Goal: Information Seeking & Learning: Learn about a topic

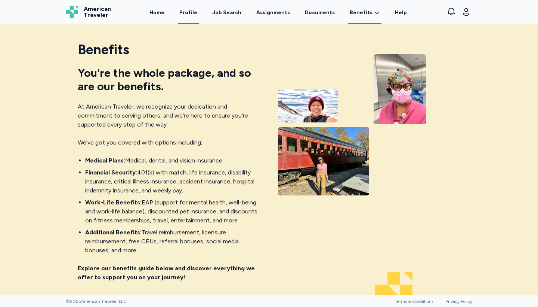
click at [193, 14] on link "Profile" at bounding box center [188, 12] width 21 height 23
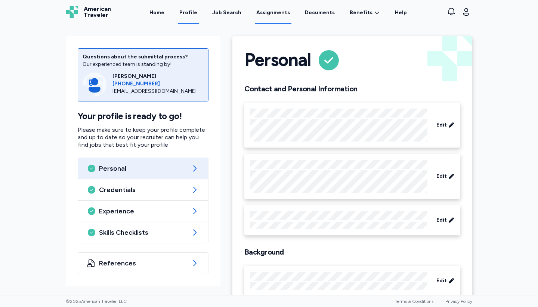
click at [230, 14] on link "Assignments" at bounding box center [273, 12] width 37 height 23
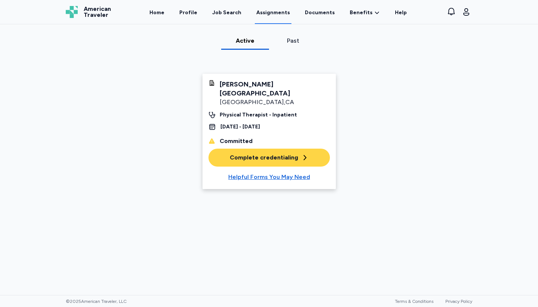
click at [230, 153] on div "Complete credentialing" at bounding box center [269, 157] width 79 height 9
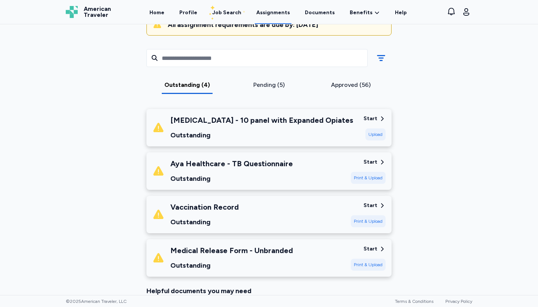
scroll to position [87, 0]
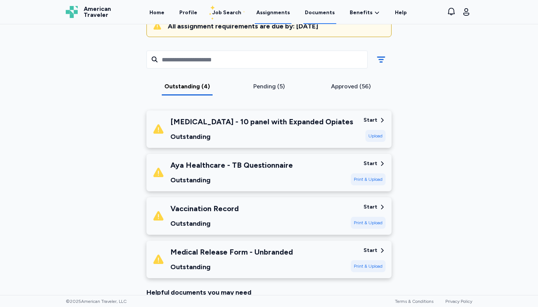
click at [230, 13] on link "Documents" at bounding box center [320, 12] width 33 height 23
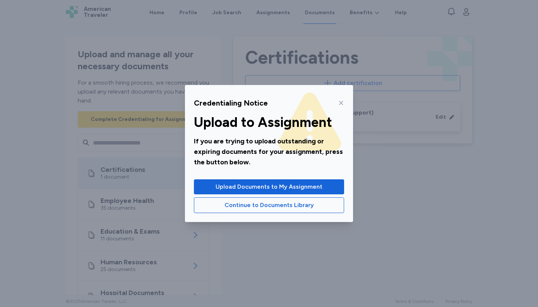
click at [230, 102] on icon at bounding box center [341, 103] width 6 height 6
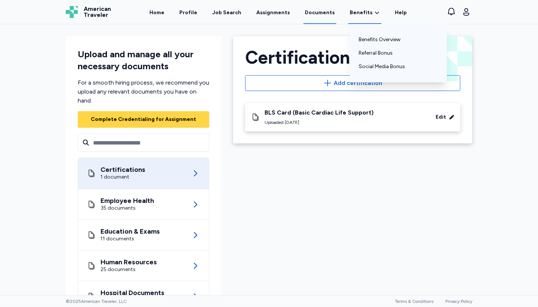
click at [230, 12] on span "Benefits" at bounding box center [361, 12] width 23 height 7
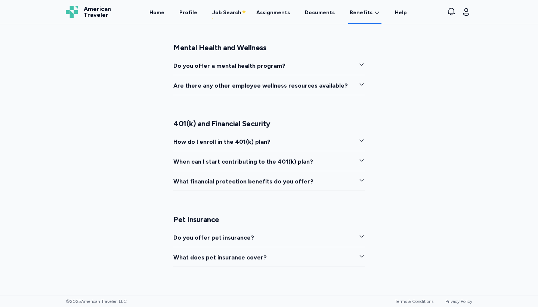
scroll to position [1155, 0]
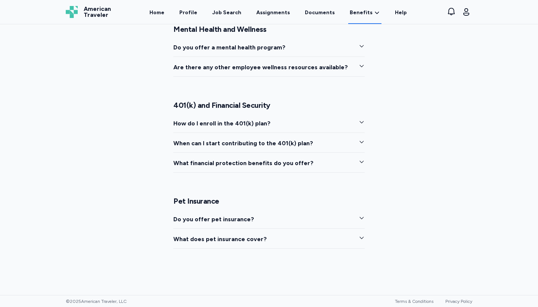
click at [195, 125] on span "How do I enroll in the 401(k) plan?" at bounding box center [221, 123] width 97 height 9
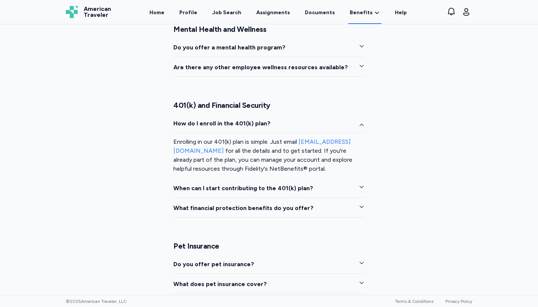
click at [191, 189] on span "When can I start contributing to the 401(k) plan?" at bounding box center [243, 188] width 140 height 9
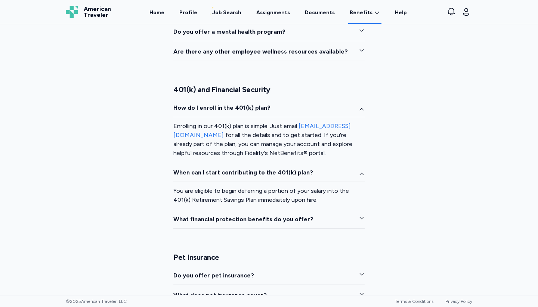
scroll to position [1194, 0]
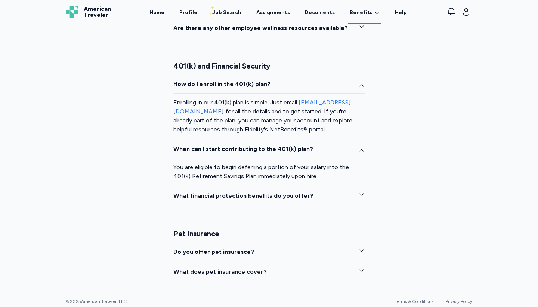
click at [206, 196] on span "What financial protection benefits do you offer?" at bounding box center [243, 195] width 140 height 9
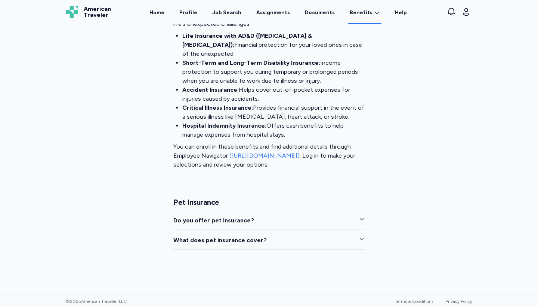
scroll to position [1411, 0]
click at [189, 216] on span "Do you offer pet insurance?" at bounding box center [213, 220] width 81 height 9
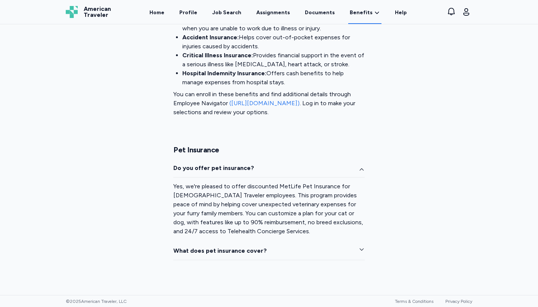
scroll to position [1465, 0]
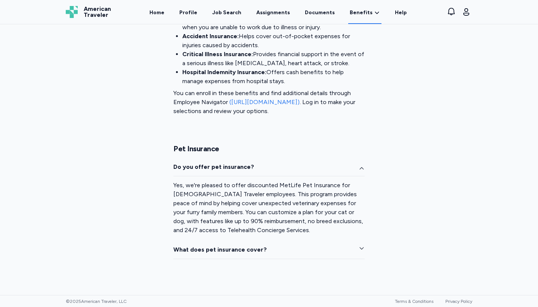
click at [194, 245] on span "What does pet insurance cover?" at bounding box center [219, 249] width 93 height 9
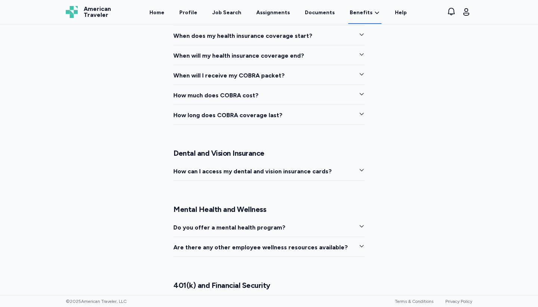
scroll to position [915, 0]
